Goal: Information Seeking & Learning: Learn about a topic

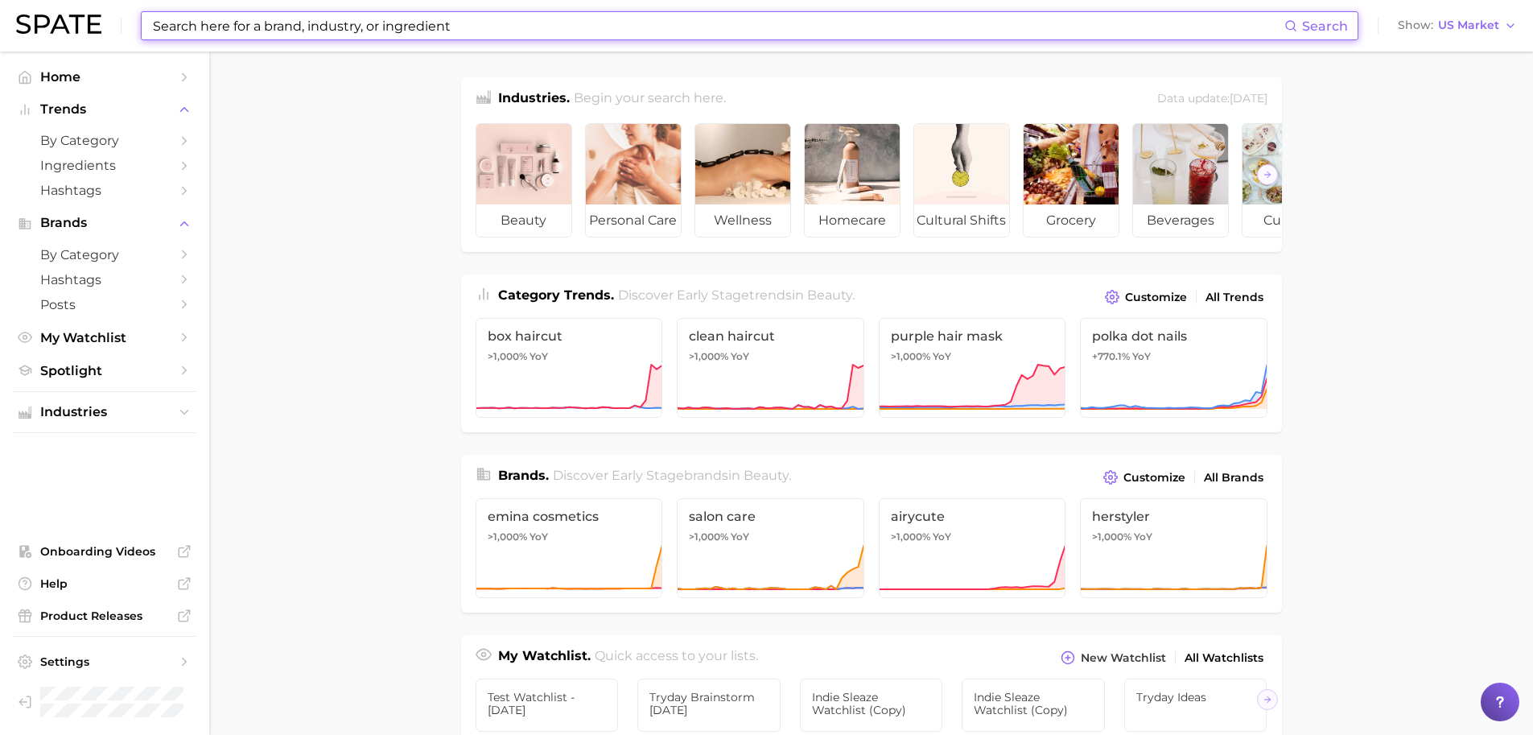
click at [751, 31] on input at bounding box center [717, 25] width 1133 height 27
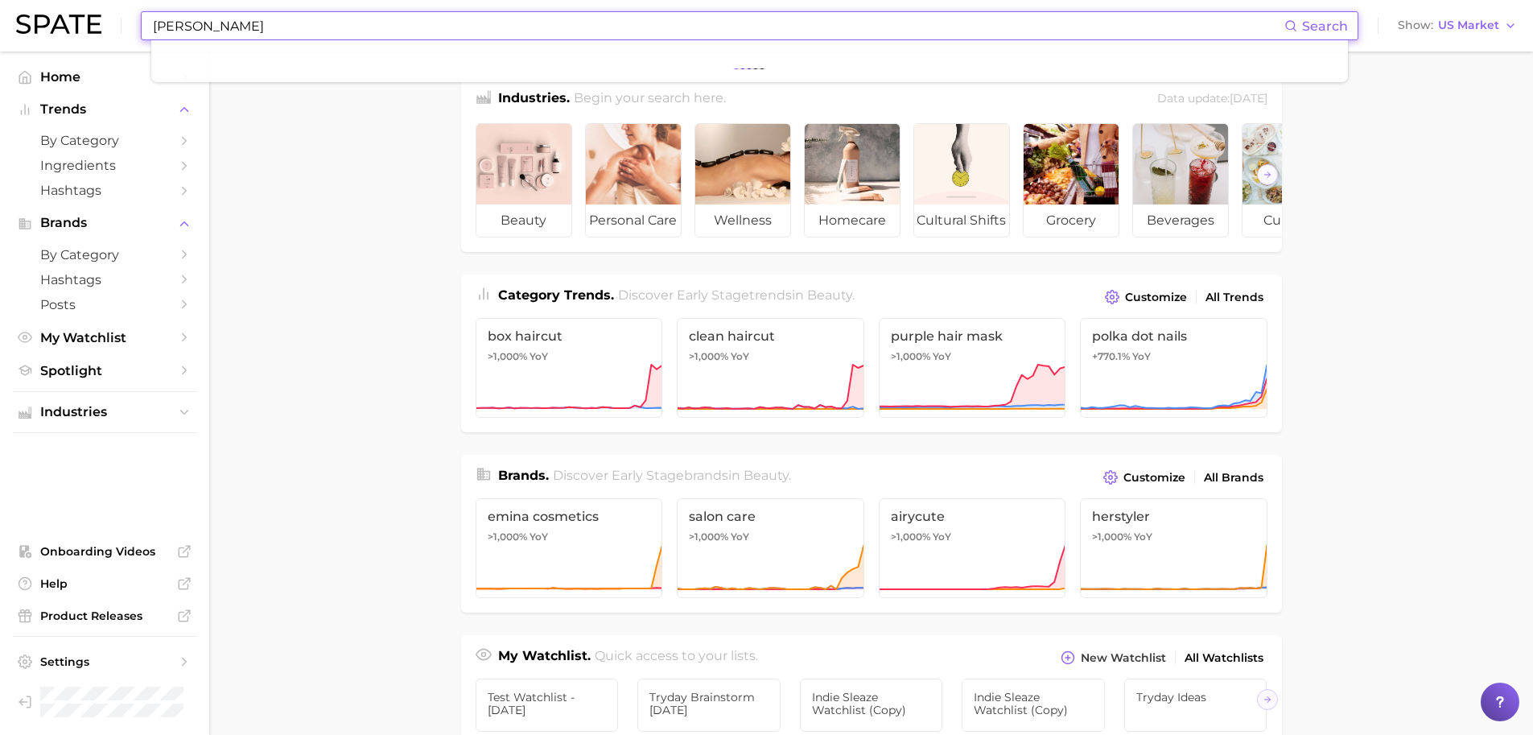
type input "[PERSON_NAME]"
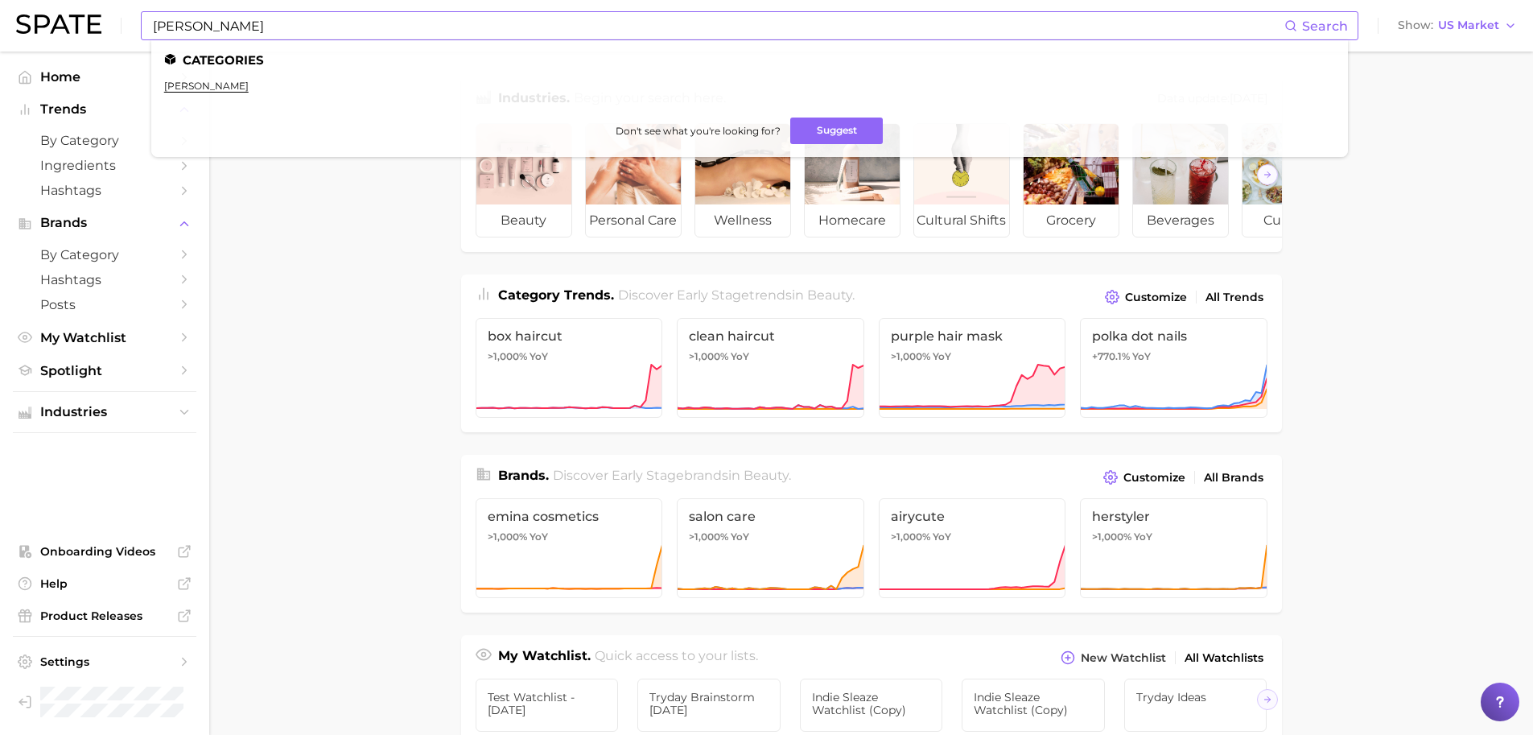
click link "[PERSON_NAME]" at bounding box center [206, 86] width 84 height 12
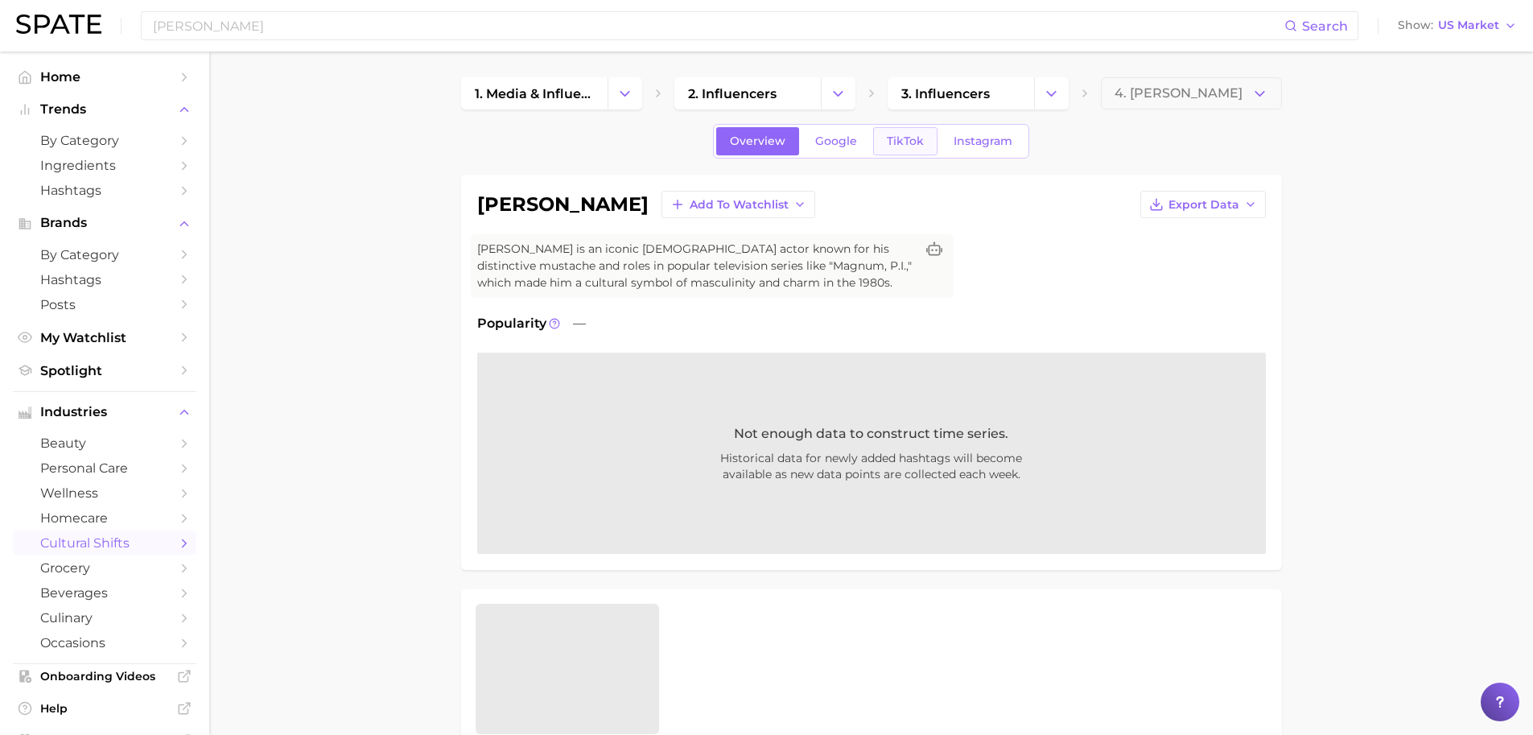
click at [889, 130] on link "TikTok" at bounding box center [905, 141] width 64 height 28
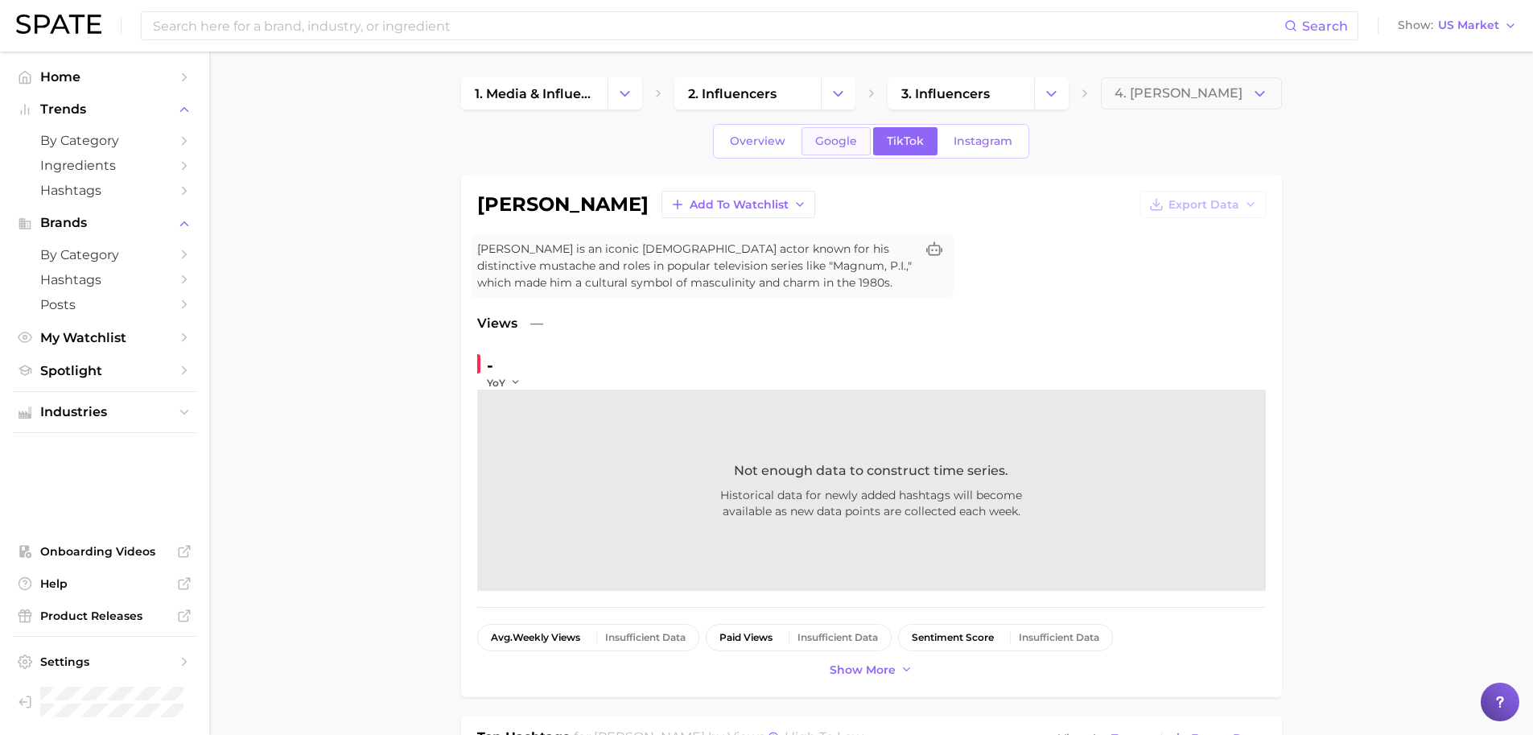
click at [860, 137] on link "Google" at bounding box center [835, 141] width 69 height 28
